Goal: Task Accomplishment & Management: Complete application form

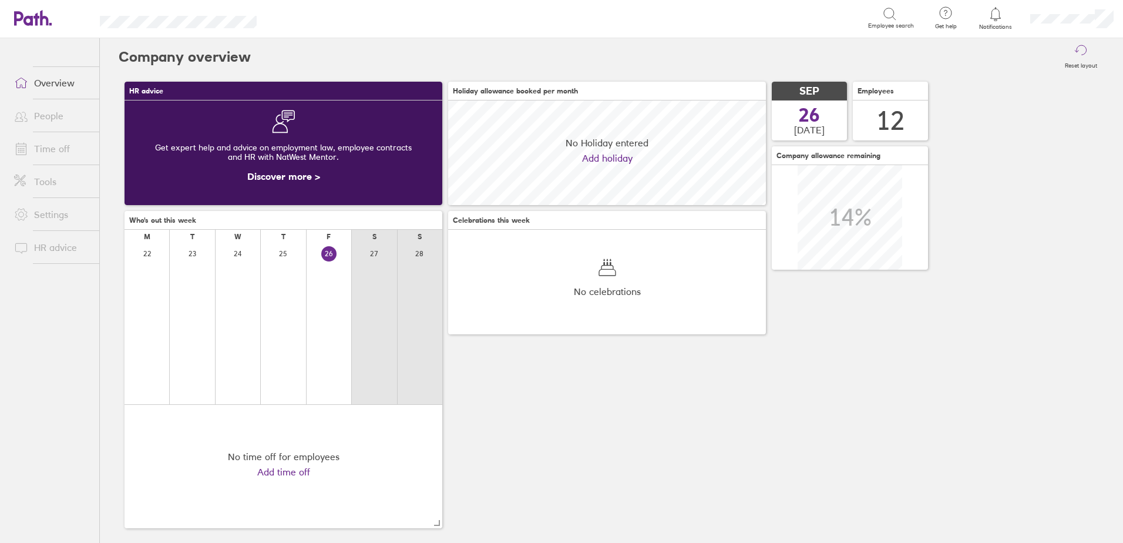
scroll to position [105, 318]
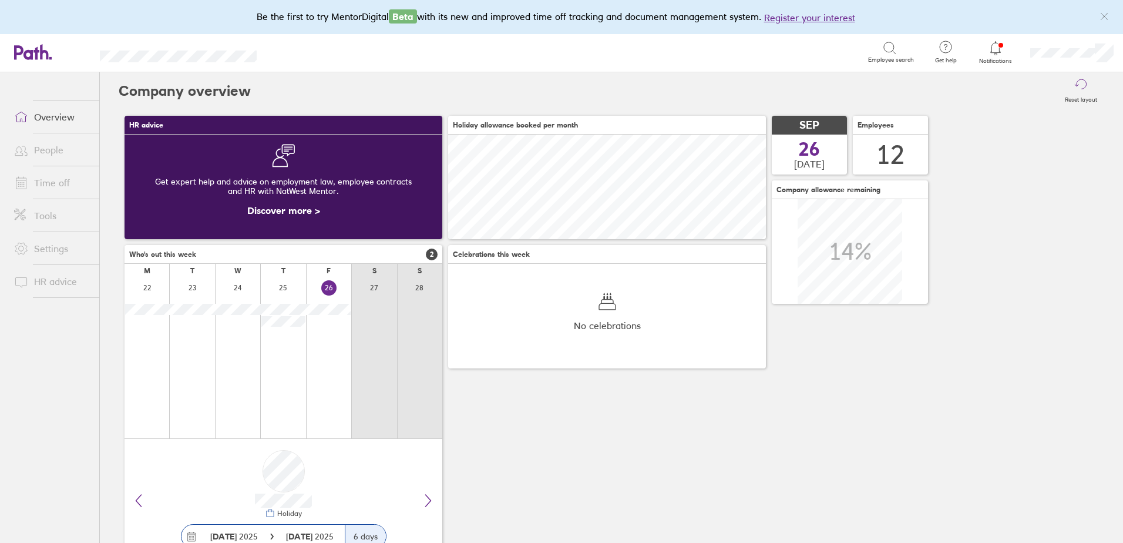
click at [63, 182] on link "Time off" at bounding box center [52, 182] width 95 height 23
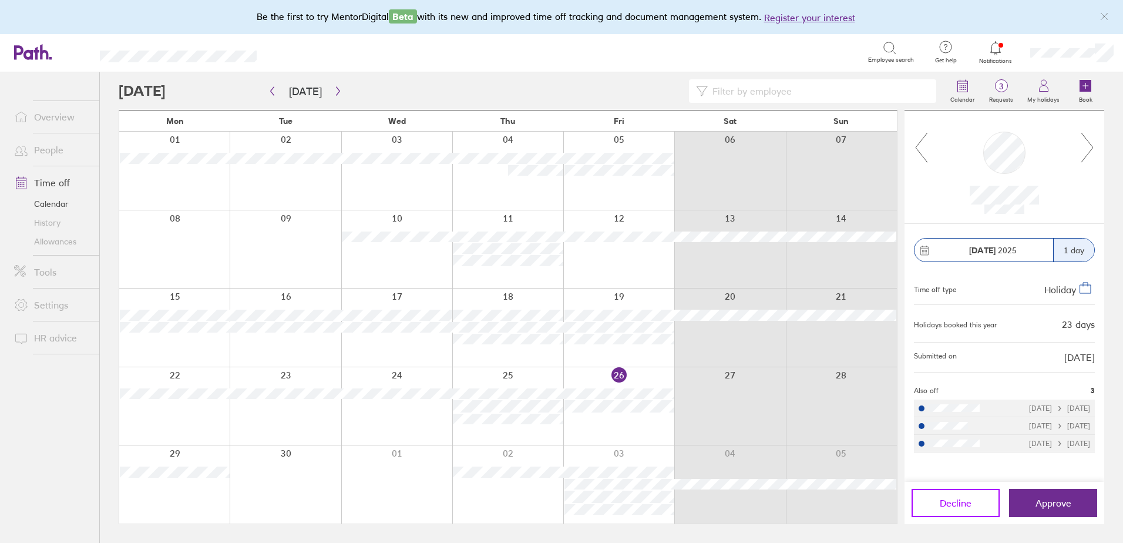
drag, startPoint x: 938, startPoint y: 497, endPoint x: 686, endPoint y: 292, distance: 325.5
click at [938, 496] on button "Decline" at bounding box center [955, 503] width 88 height 28
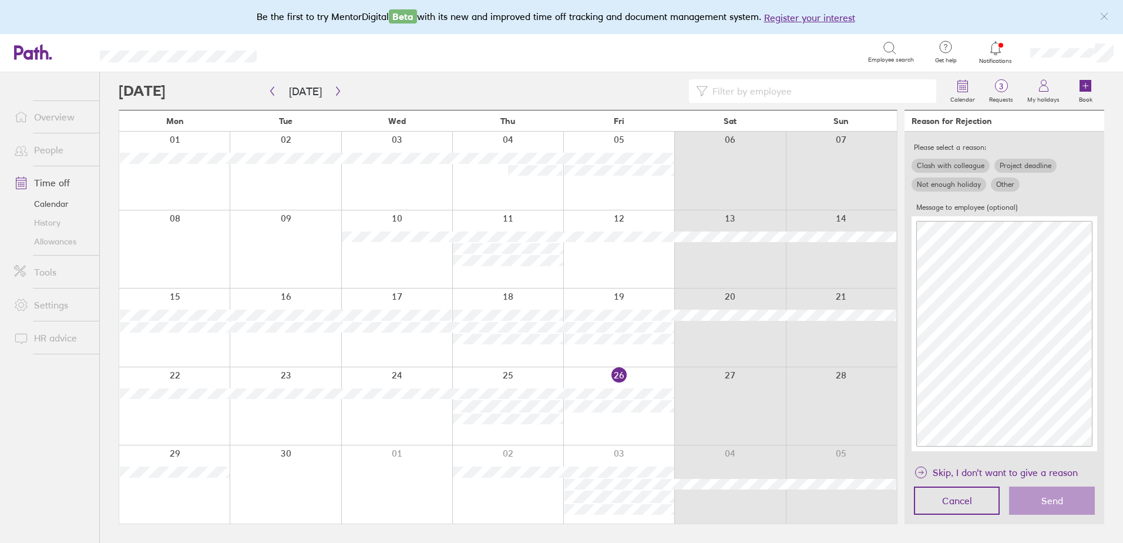
click at [1044, 520] on div "Skip, I don't want to give a reason Cancel Send" at bounding box center [1004, 491] width 200 height 66
click at [1001, 471] on span "Skip, I don't want to give a reason" at bounding box center [1004, 472] width 145 height 19
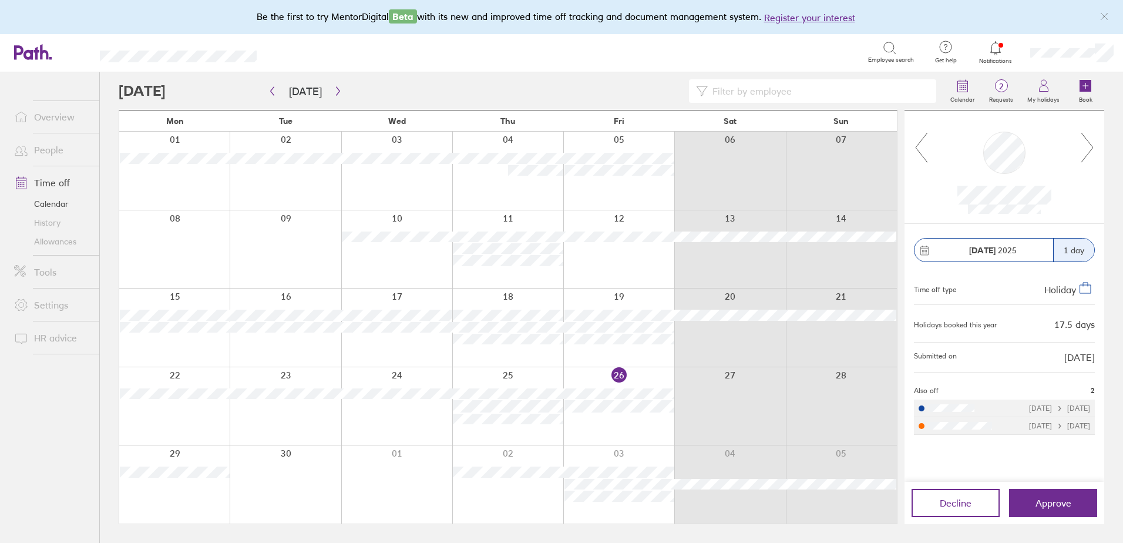
click at [264, 469] on div at bounding box center [285, 484] width 111 height 78
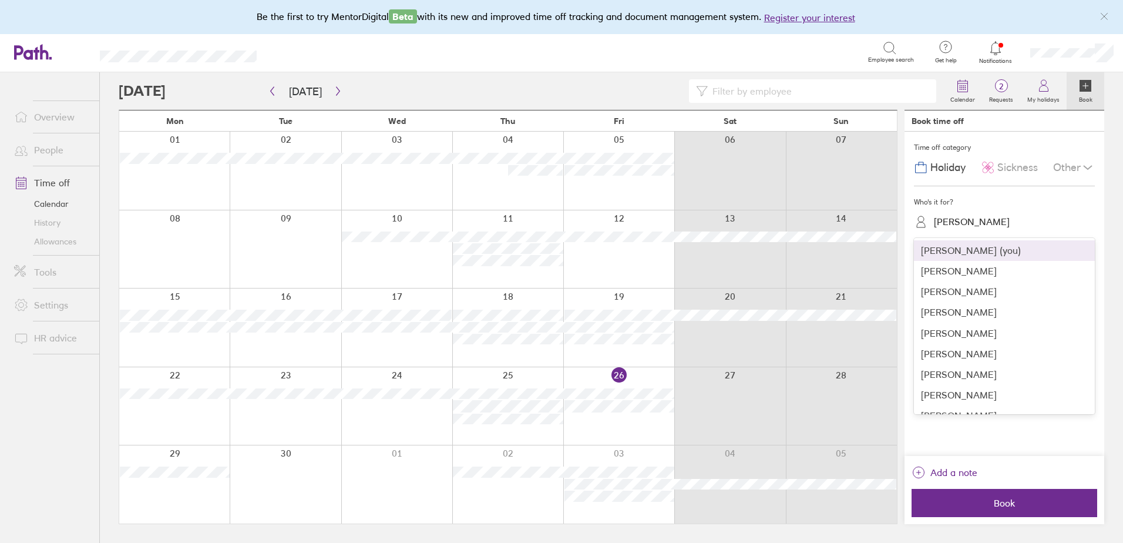
click at [1008, 223] on div "[PERSON_NAME]" at bounding box center [1011, 222] width 167 height 18
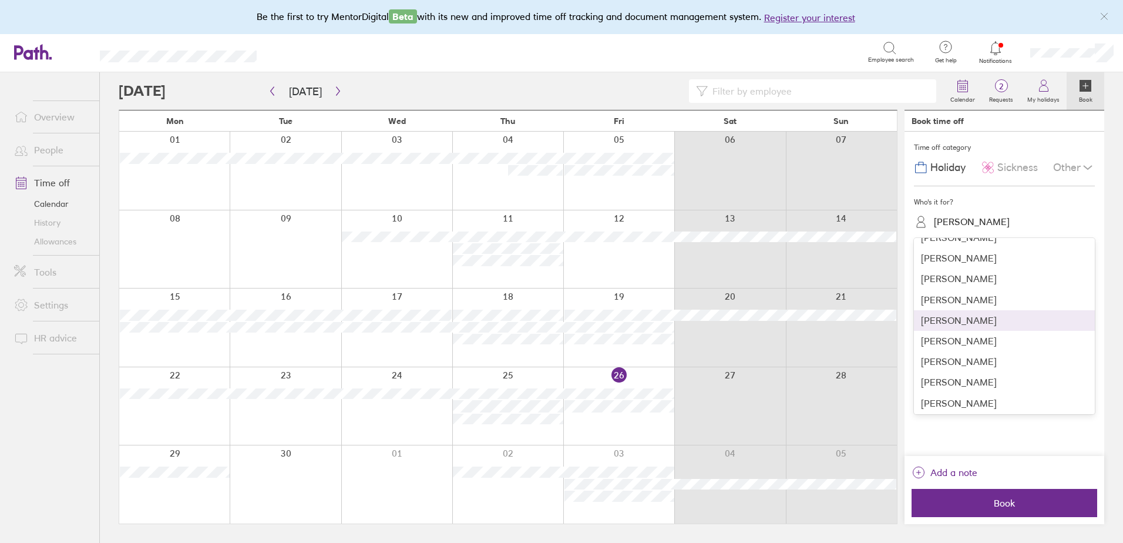
scroll to position [76, 0]
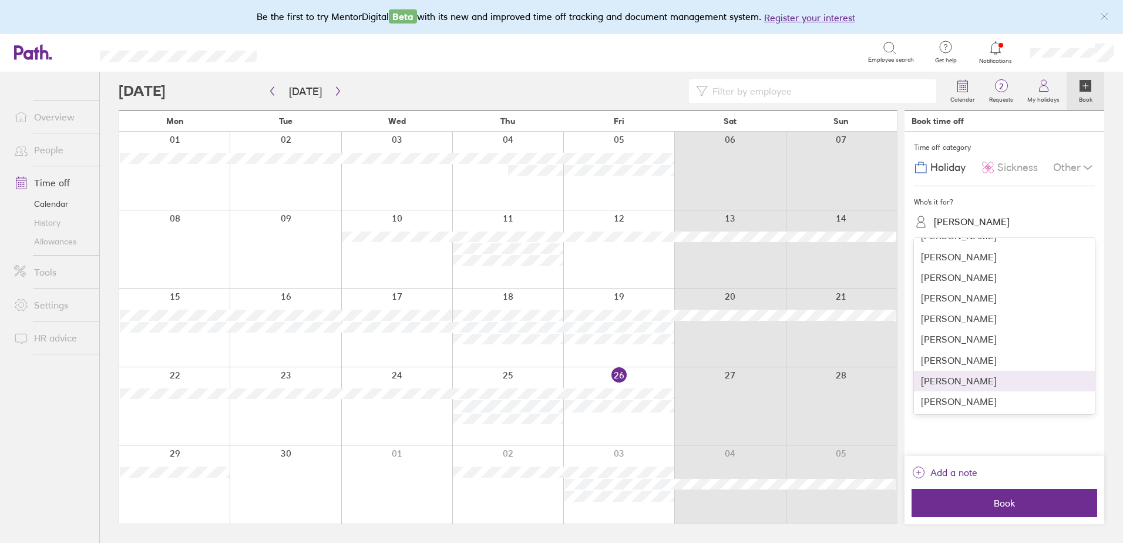
click at [952, 379] on div "[PERSON_NAME]" at bounding box center [1004, 381] width 181 height 21
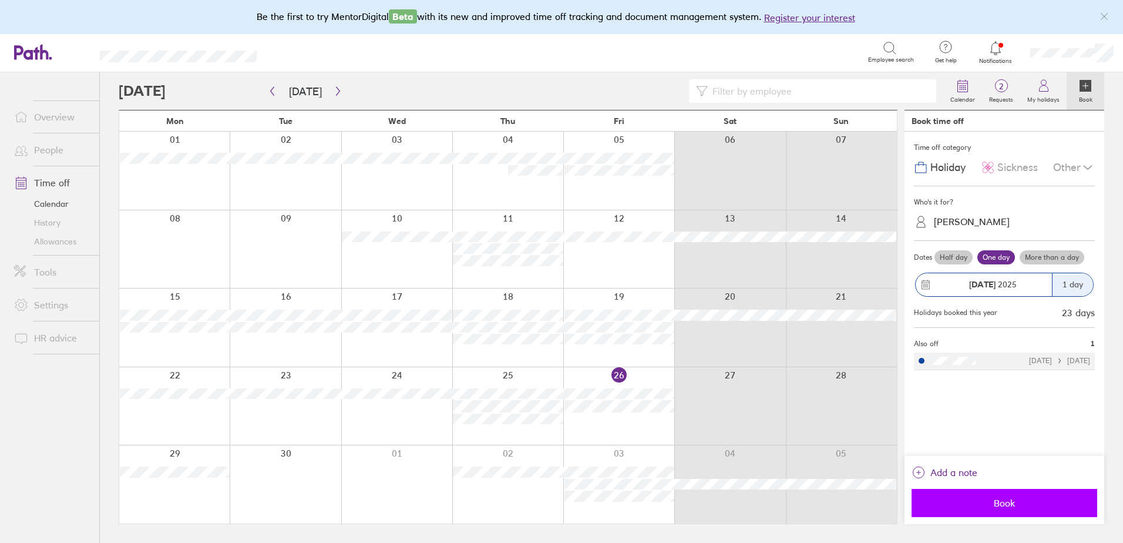
click at [1009, 496] on button "Book" at bounding box center [1004, 503] width 186 height 28
